Goal: Information Seeking & Learning: Learn about a topic

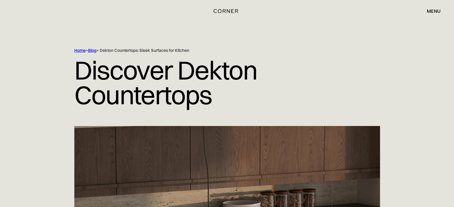
click at [91, 51] on link "Blog" at bounding box center [92, 50] width 8 height 5
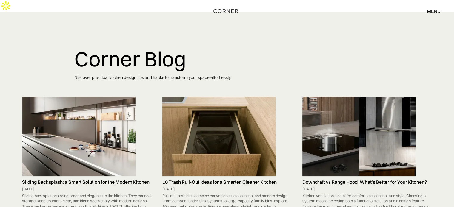
scroll to position [661, 0]
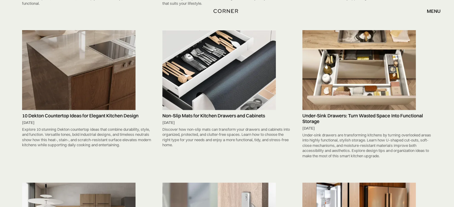
click at [112, 60] on img at bounding box center [78, 70] width 113 height 80
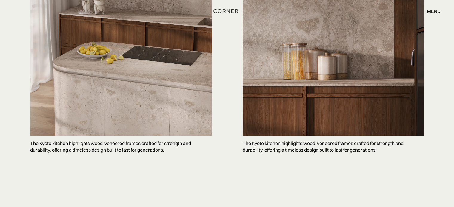
scroll to position [1581, 0]
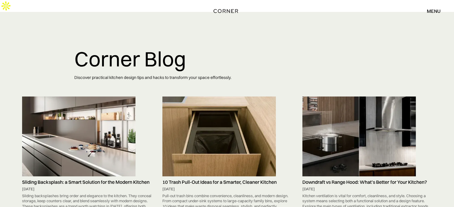
click at [161, 170] on link "10 Trash Pull-Out Ideas for a Smarter, Cleaner Kitchen September 5, 2025 Pull-o…" at bounding box center [226, 156] width 135 height 119
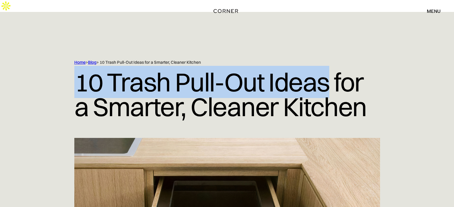
drag, startPoint x: 70, startPoint y: 64, endPoint x: 329, endPoint y: 63, distance: 258.5
click at [329, 63] on div "Home > Blog > 10 Trash Pull-Out Ideas for a Smarter, Cleaner Kitchen 10 Trash P…" at bounding box center [227, 99] width 382 height 78
copy h1 "10 Trash Pull-Out Ideas"
click at [196, 80] on h1 "10 Trash Pull-Out Ideas for a Smarter, Cleaner Kitchen" at bounding box center [227, 94] width 306 height 58
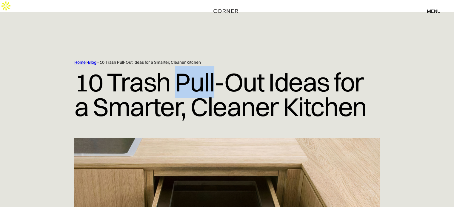
click at [196, 80] on h1 "10 Trash Pull-Out Ideas for a Smarter, Cleaner Kitchen" at bounding box center [227, 94] width 306 height 58
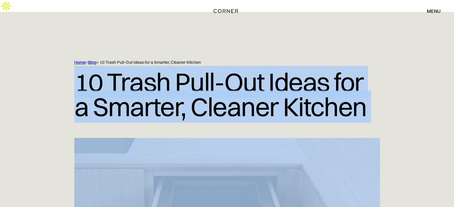
click at [196, 80] on h1 "10 Trash Pull-Out Ideas for a Smarter, Cleaner Kitchen" at bounding box center [227, 94] width 306 height 58
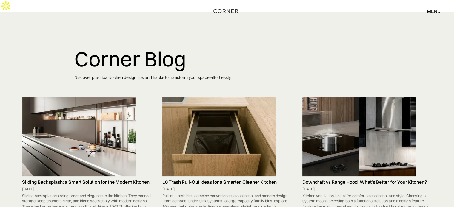
click at [90, 100] on img at bounding box center [78, 137] width 113 height 80
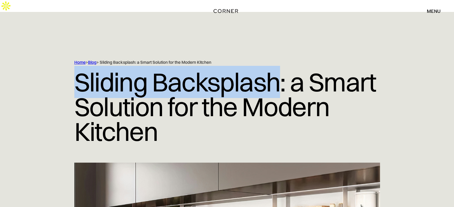
drag, startPoint x: 70, startPoint y: 64, endPoint x: 281, endPoint y: 70, distance: 211.4
click at [281, 70] on div "Home > Blog > Sliding Backsplash: a Smart Solution for the Modern Kitchen Slidi…" at bounding box center [227, 111] width 382 height 103
copy h1 "Sliding Backsplash"
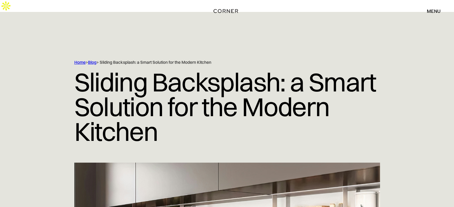
click at [397, 129] on div "Home > Blog > Sliding Backsplash: a Smart Solution for the Modern Kitchen Slidi…" at bounding box center [227, 111] width 382 height 103
click at [179, 90] on h1 "Sliding Backsplash: a Smart Solution for the Modern Kitchen" at bounding box center [227, 106] width 306 height 83
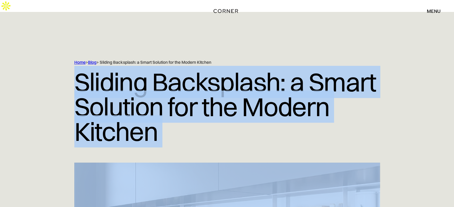
click at [179, 90] on h1 "Sliding Backsplash: a Smart Solution for the Modern Kitchen" at bounding box center [227, 106] width 306 height 83
copy h1 "Sliding Backsplash: a Smart Solution for the Modern Kitchen"
click at [139, 71] on h1 "Sliding Backsplash: a Smart Solution for the Modern Kitchen" at bounding box center [227, 106] width 306 height 83
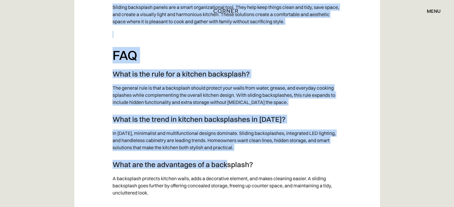
scroll to position [1768, 0]
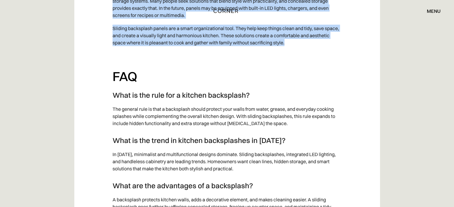
drag, startPoint x: 104, startPoint y: 57, endPoint x: 313, endPoint y: 30, distance: 211.0
copy div "Modern kitchens are no longer just places for doing chores. Today, they must re…"
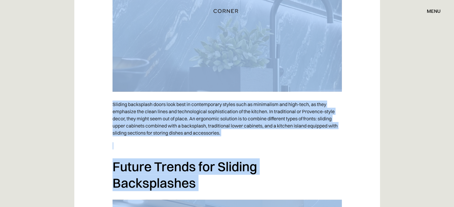
scroll to position [0, 0]
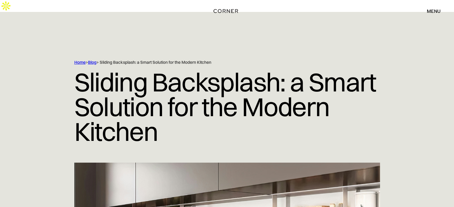
click at [221, 108] on h1 "Sliding Backsplash: a Smart Solution for the Modern Kitchen" at bounding box center [227, 106] width 306 height 83
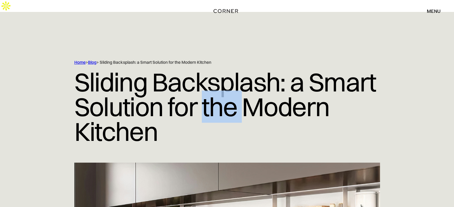
click at [221, 108] on h1 "Sliding Backsplash: a Smart Solution for the Modern Kitchen" at bounding box center [227, 106] width 306 height 83
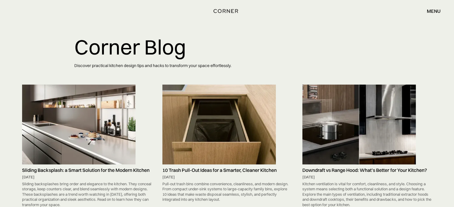
click at [231, 115] on img at bounding box center [218, 125] width 113 height 80
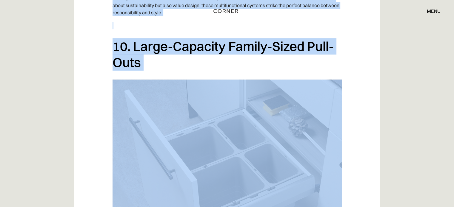
scroll to position [2871, 0]
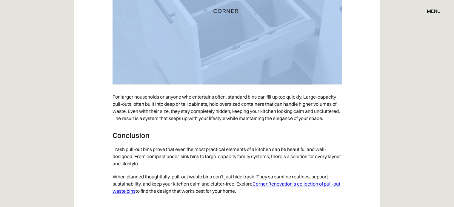
drag, startPoint x: 107, startPoint y: 80, endPoint x: 301, endPoint y: 178, distance: 216.8
